Goal: Task Accomplishment & Management: Complete application form

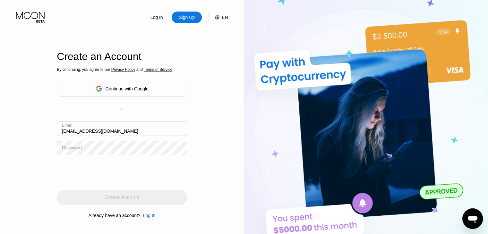
type input "DenzilSala145@outlook.com"
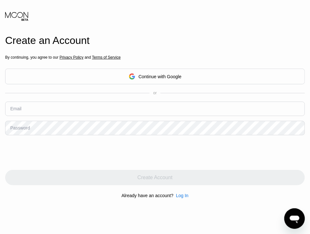
click at [177, 110] on input "text" at bounding box center [154, 109] width 299 height 14
drag, startPoint x: 157, startPoint y: 120, endPoint x: 158, endPoint y: 111, distance: 9.6
click at [157, 117] on div "Email" at bounding box center [154, 111] width 299 height 19
click at [158, 111] on input "sa" at bounding box center [154, 109] width 299 height 14
type input "sadasdasdasdask@gmail.com"
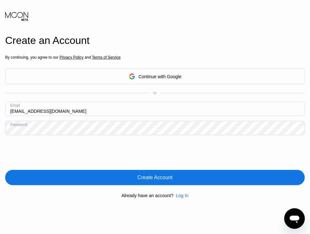
click at [145, 171] on div "Create Account" at bounding box center [154, 177] width 299 height 15
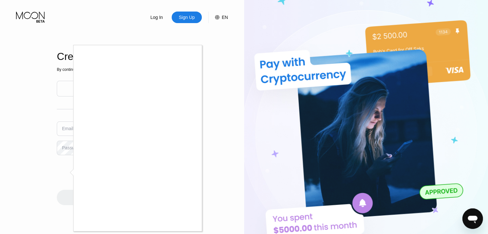
click at [236, 81] on div at bounding box center [244, 117] width 488 height 234
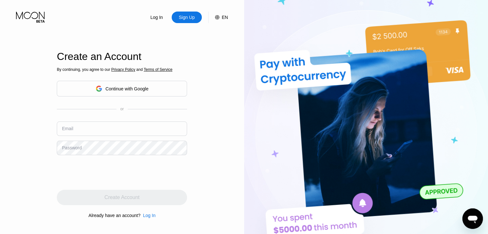
click at [120, 134] on input "text" at bounding box center [122, 128] width 130 height 14
type input "asMdajeasd12344.as"
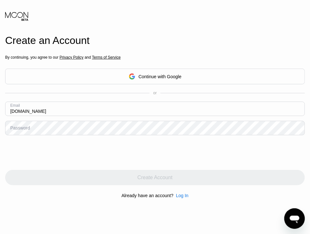
click at [272, 64] on div "By continuing, you agree to our Privacy Policy and Terms of Service Continue wi…" at bounding box center [154, 127] width 299 height 154
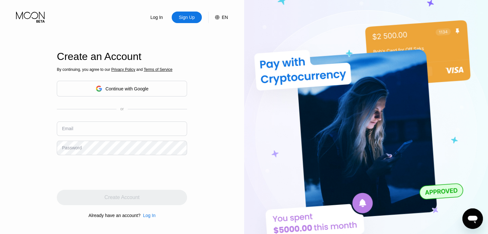
click at [396, 37] on div at bounding box center [244, 117] width 488 height 234
click at [290, 106] on img at bounding box center [366, 128] width 244 height 257
click at [333, 76] on img at bounding box center [366, 128] width 244 height 257
click at [281, 44] on img at bounding box center [366, 128] width 244 height 257
click at [150, 133] on input "text" at bounding box center [122, 128] width 130 height 14
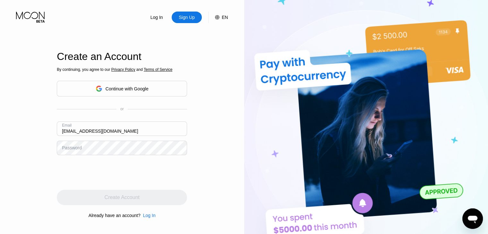
type input "DenzilSala145@outlook.com"
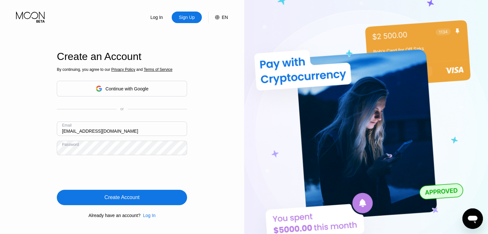
click at [338, 48] on img at bounding box center [366, 128] width 244 height 257
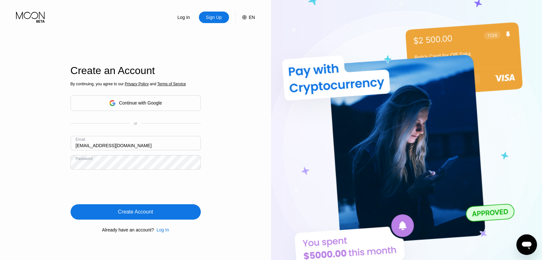
click at [422, 110] on img at bounding box center [406, 143] width 271 height 286
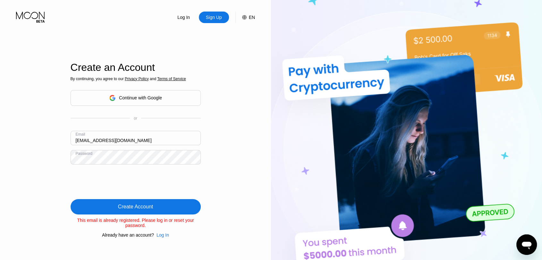
click at [285, 75] on img at bounding box center [406, 143] width 271 height 286
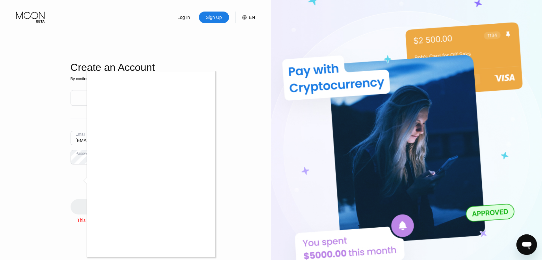
click at [77, 140] on div at bounding box center [271, 130] width 542 height 260
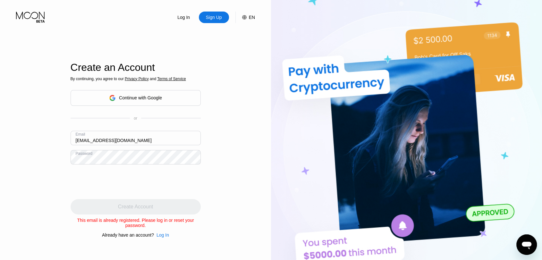
click at [77, 140] on div at bounding box center [271, 130] width 542 height 260
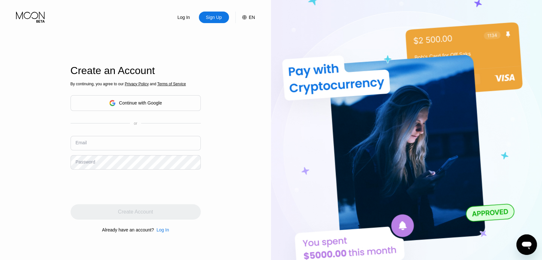
click at [221, 55] on div "Log In Sign Up EN Language Select an item Save Create an Account By continuing,…" at bounding box center [135, 143] width 271 height 286
click at [144, 142] on input "text" at bounding box center [136, 143] width 130 height 14
click at [439, 67] on img at bounding box center [406, 143] width 271 height 286
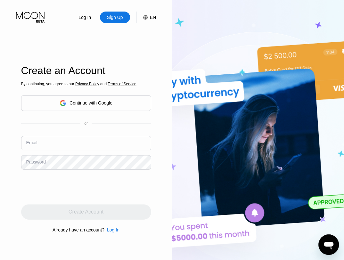
click at [270, 63] on img at bounding box center [258, 143] width 172 height 286
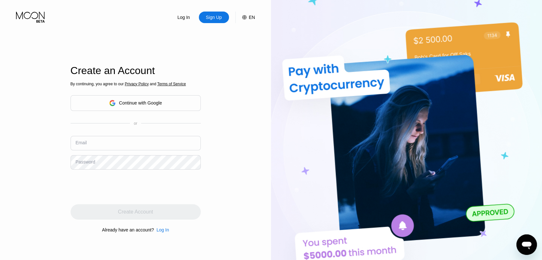
click at [344, 115] on img at bounding box center [406, 143] width 271 height 286
drag, startPoint x: 423, startPoint y: 6, endPoint x: 423, endPoint y: 2, distance: 3.9
click at [344, 2] on img at bounding box center [406, 143] width 271 height 286
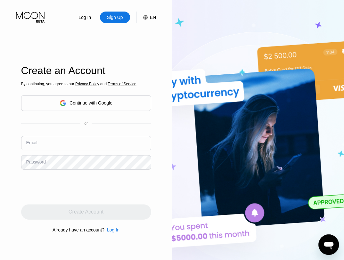
click at [275, 70] on img at bounding box center [258, 143] width 172 height 286
